Goal: Information Seeking & Learning: Find specific fact

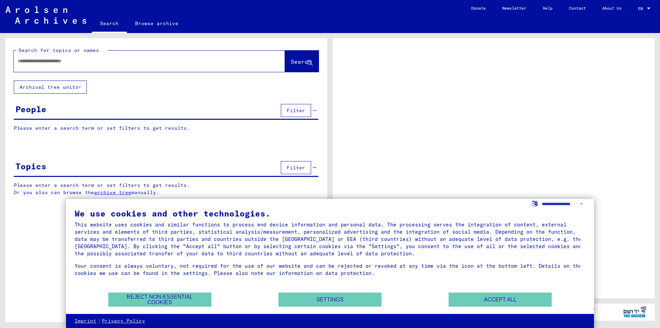
click at [139, 63] on input "text" at bounding box center [143, 60] width 251 height 7
paste input "**********"
type input "**********"
click at [287, 66] on button "Search" at bounding box center [302, 61] width 34 height 21
click at [495, 295] on button "Accept all" at bounding box center [500, 299] width 103 height 14
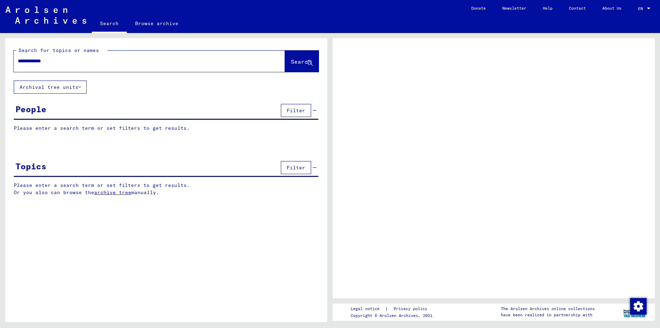
click at [291, 63] on span "Search" at bounding box center [301, 61] width 21 height 7
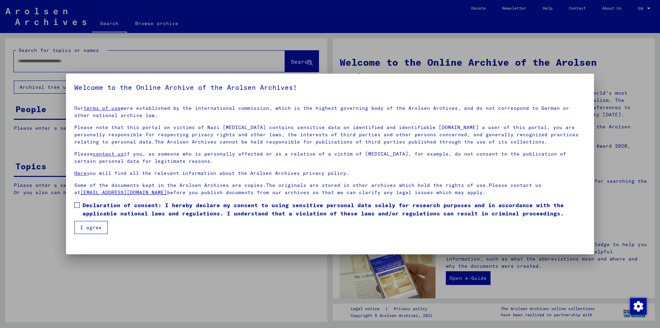
click at [81, 210] on label "Declaration of consent: I hereby declare my consent to using sensitive personal…" at bounding box center [330, 209] width 512 height 17
click at [93, 229] on button "I agree" at bounding box center [90, 227] width 33 height 13
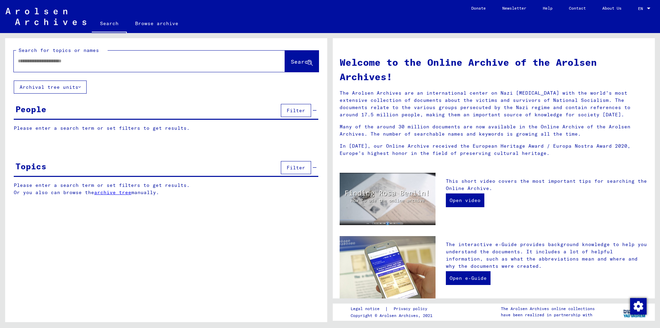
click at [146, 61] on input "text" at bounding box center [141, 60] width 247 height 7
paste input "**********"
type input "**********"
click at [291, 59] on span "Search" at bounding box center [301, 61] width 21 height 7
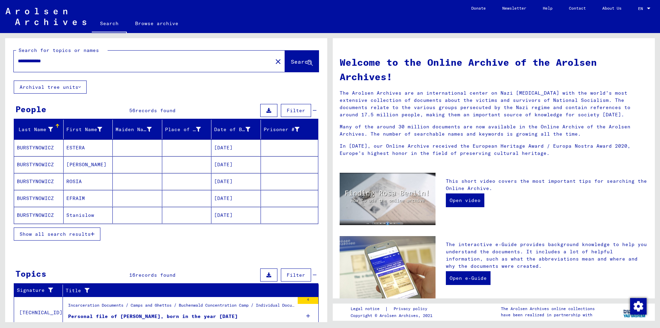
click at [87, 148] on mat-cell "ESTERA" at bounding box center [89, 147] width 50 height 17
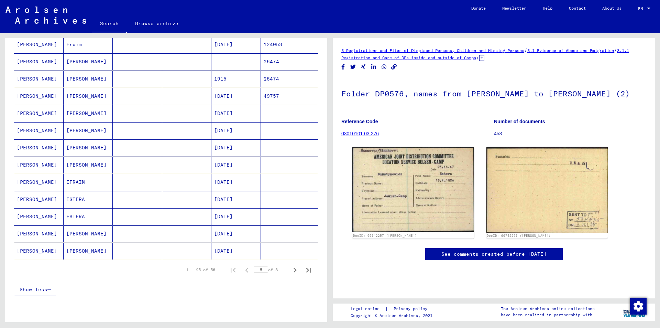
scroll to position [344, 0]
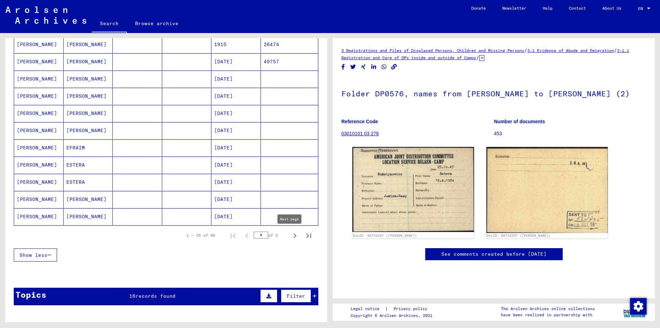
click at [290, 238] on icon "Next page" at bounding box center [295, 236] width 10 height 10
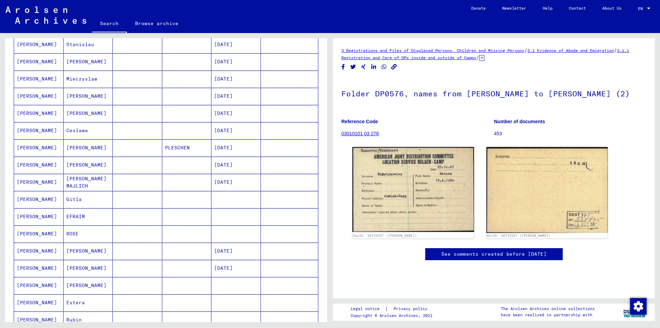
scroll to position [378, 0]
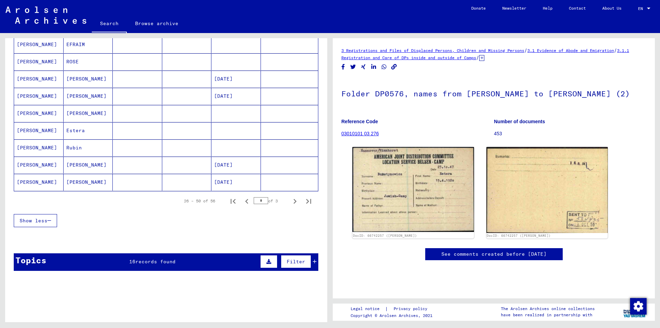
click at [150, 115] on mat-cell at bounding box center [138, 113] width 50 height 17
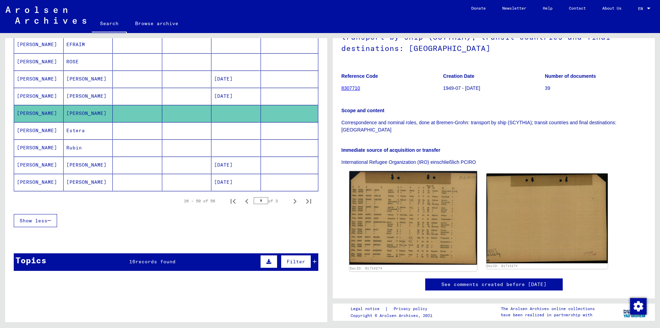
scroll to position [69, 0]
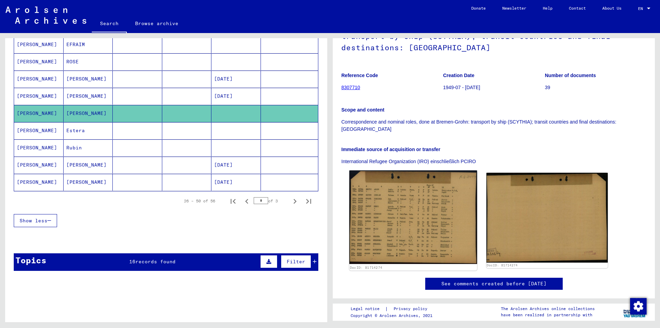
click at [386, 196] on img at bounding box center [413, 217] width 128 height 94
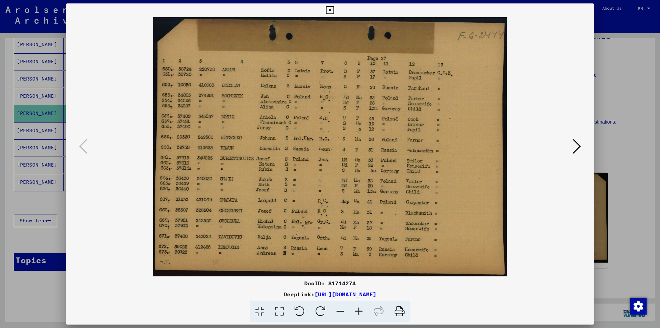
click at [603, 107] on div at bounding box center [330, 164] width 660 height 328
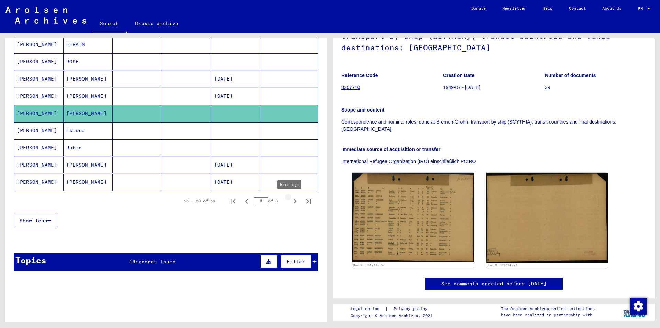
click at [294, 200] on icon "Next page" at bounding box center [295, 201] width 3 height 5
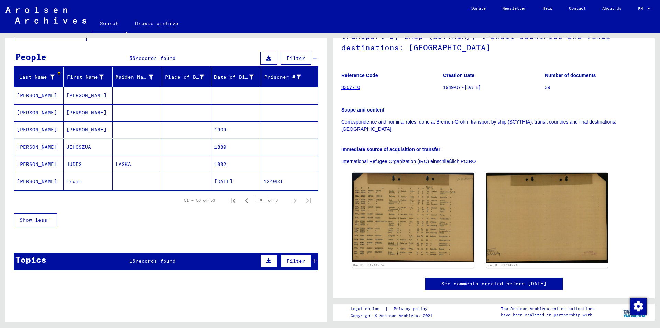
scroll to position [48, 0]
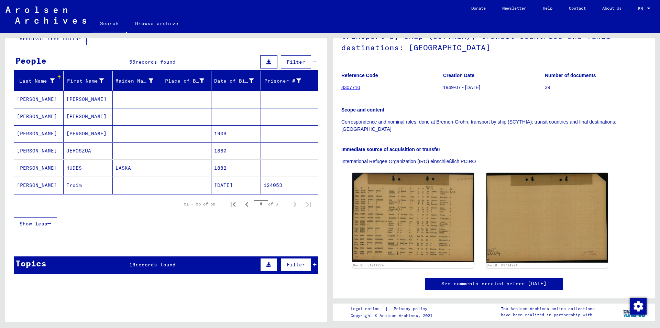
click at [102, 98] on mat-cell "[PERSON_NAME]" at bounding box center [89, 99] width 50 height 17
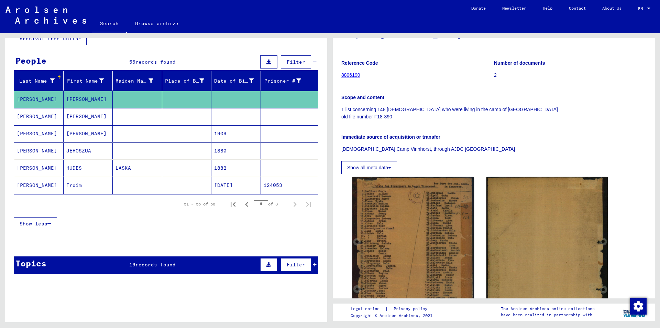
scroll to position [69, 0]
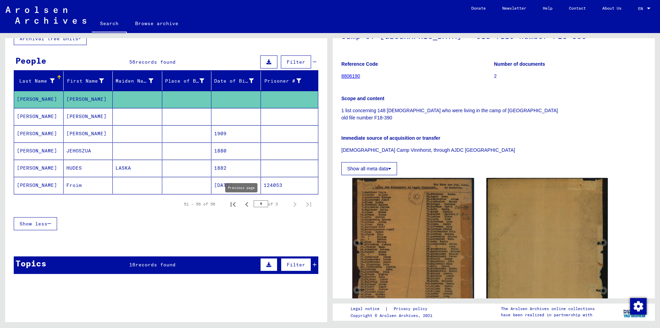
click at [245, 206] on icon "Previous page" at bounding box center [246, 204] width 3 height 5
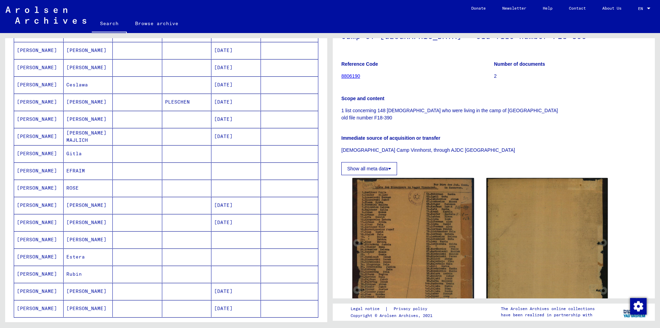
scroll to position [324, 0]
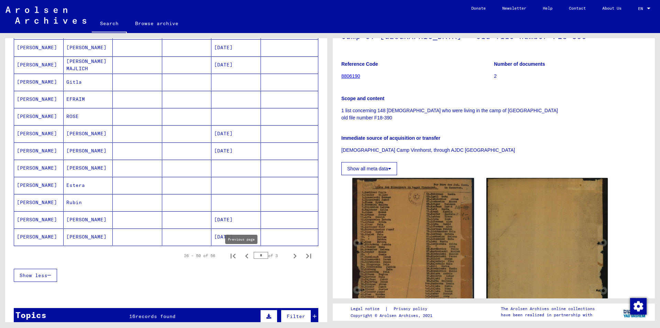
click at [245, 256] on icon "Previous page" at bounding box center [246, 255] width 3 height 5
type input "*"
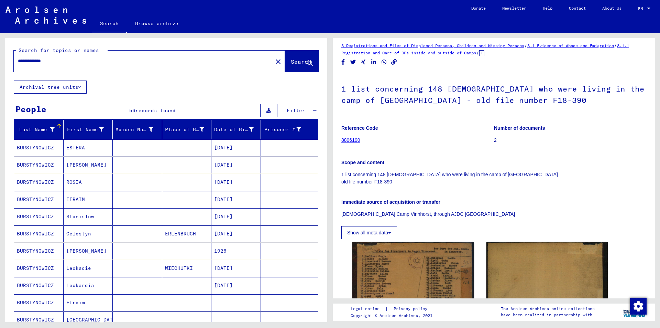
scroll to position [0, 0]
